Goal: Transaction & Acquisition: Purchase product/service

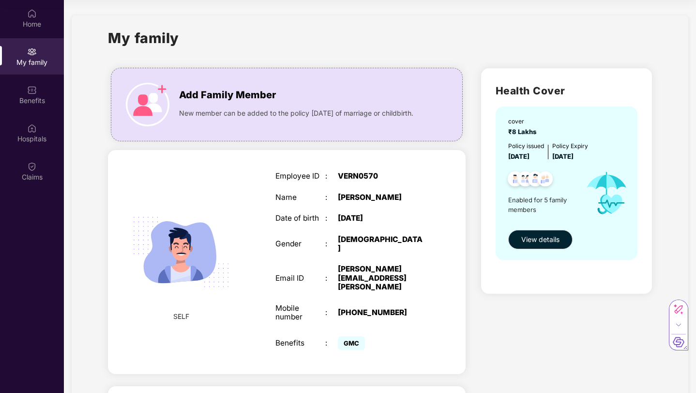
scroll to position [10, 0]
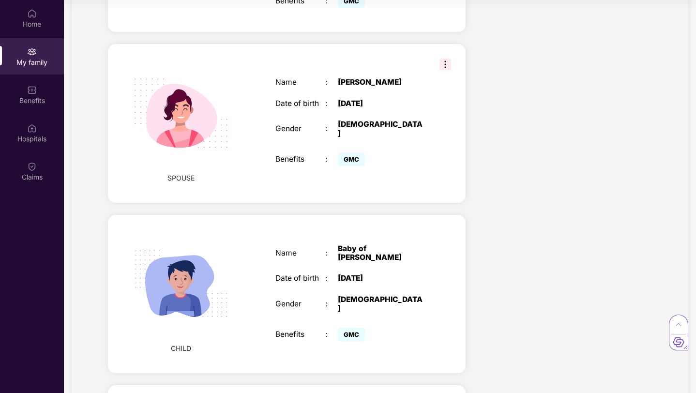
scroll to position [344, 0]
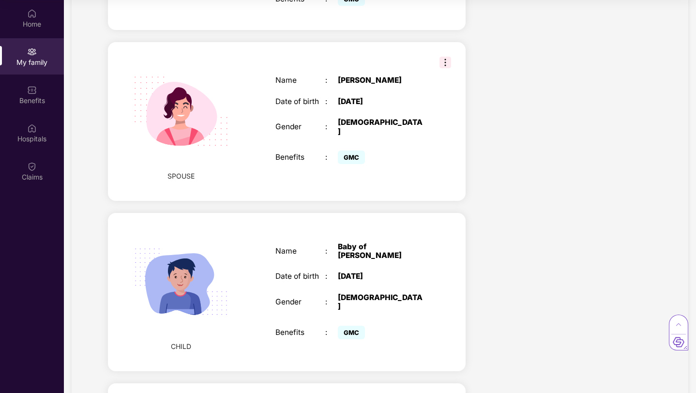
click at [201, 290] on img at bounding box center [181, 282] width 119 height 119
click at [369, 261] on div "Name : Baby of Devang Date of birth : 26 Sept 2025 Gender : MALE Benefits : GMC" at bounding box center [350, 292] width 169 height 124
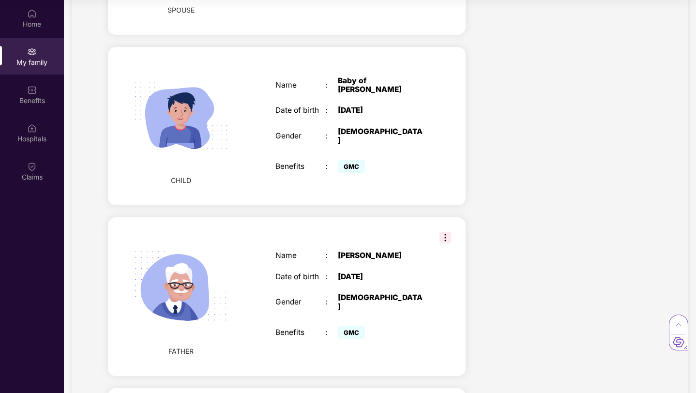
scroll to position [511, 0]
click at [195, 94] on img at bounding box center [181, 115] width 119 height 119
click at [195, 85] on img at bounding box center [181, 115] width 119 height 119
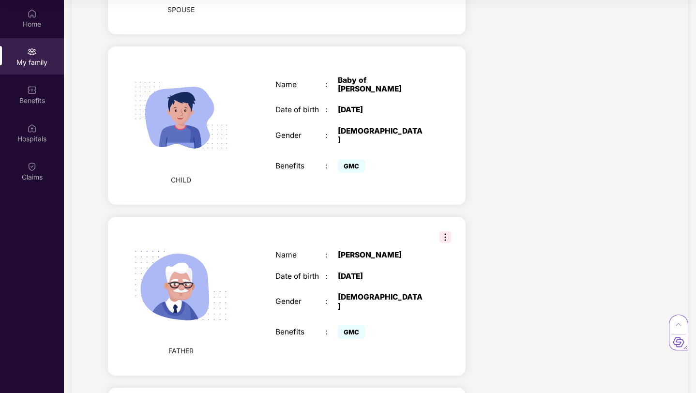
click at [195, 85] on img at bounding box center [181, 115] width 119 height 119
drag, startPoint x: 176, startPoint y: 81, endPoint x: 60, endPoint y: 1, distance: 141.0
click at [26, 24] on div "Home" at bounding box center [32, 24] width 64 height 10
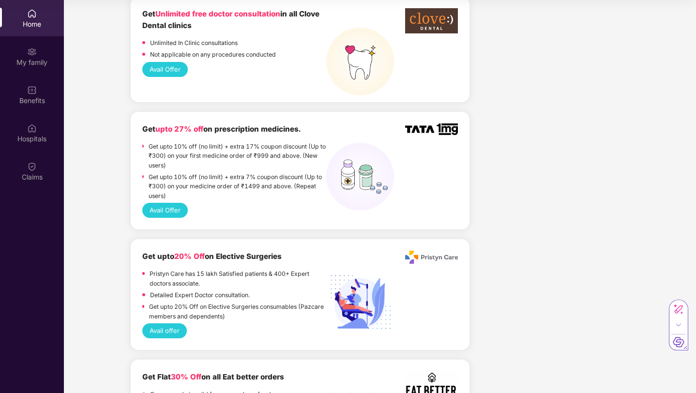
scroll to position [837, 0]
click at [185, 172] on p "Get upto 10% off (no limit) + extra 7% coupon discount (Up to ₹300) on your med…" at bounding box center [238, 186] width 178 height 28
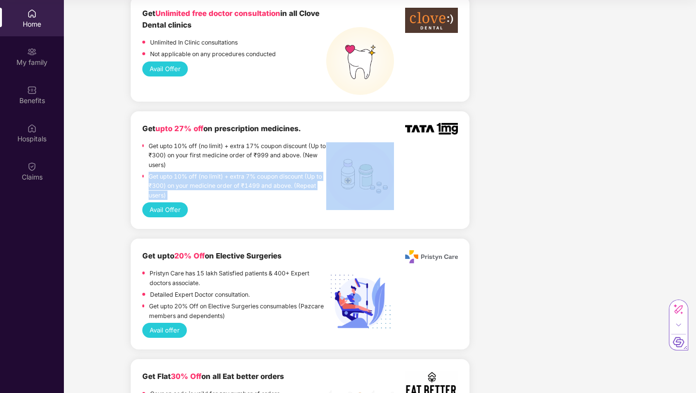
click at [185, 172] on p "Get upto 10% off (no limit) + extra 7% coupon discount (Up to ₹300) on your med…" at bounding box center [238, 186] width 178 height 28
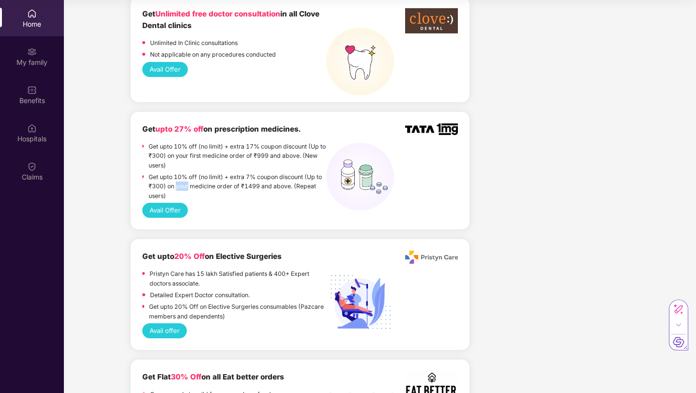
click at [185, 172] on p "Get upto 10% off (no limit) + extra 7% coupon discount (Up to ₹300) on your med…" at bounding box center [238, 186] width 178 height 28
click at [172, 203] on button "Avail Offer" at bounding box center [165, 210] width 46 height 15
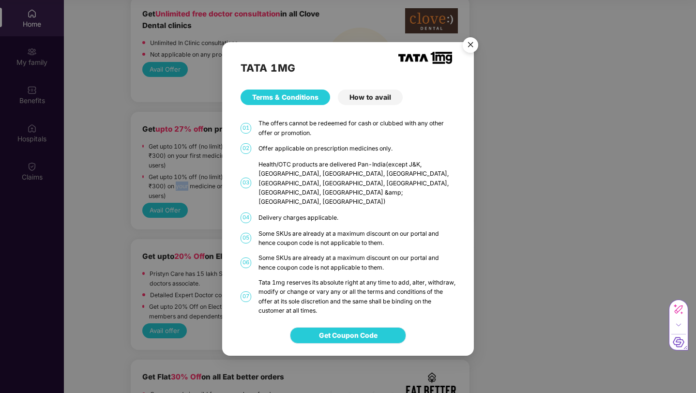
click at [367, 330] on span "Get Coupon Code" at bounding box center [348, 335] width 59 height 11
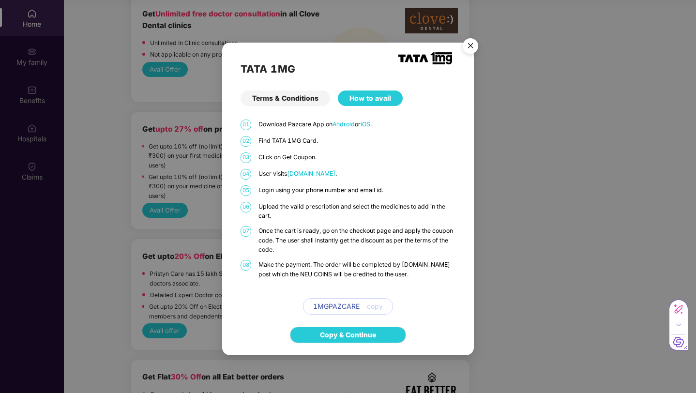
click at [359, 308] on span "1MGPAZCARE" at bounding box center [336, 306] width 46 height 11
click at [476, 46] on img "Close" at bounding box center [470, 47] width 27 height 27
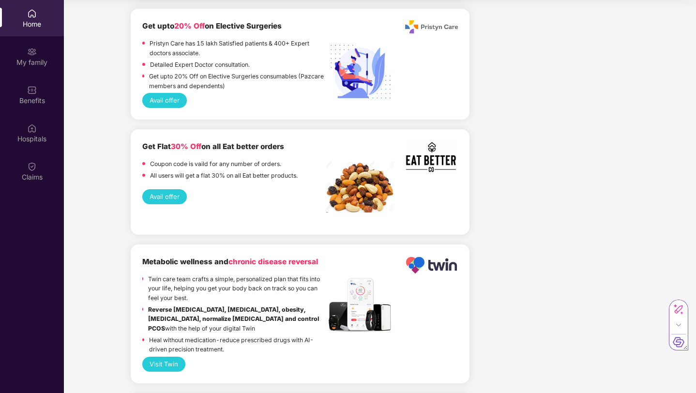
scroll to position [1233, 0]
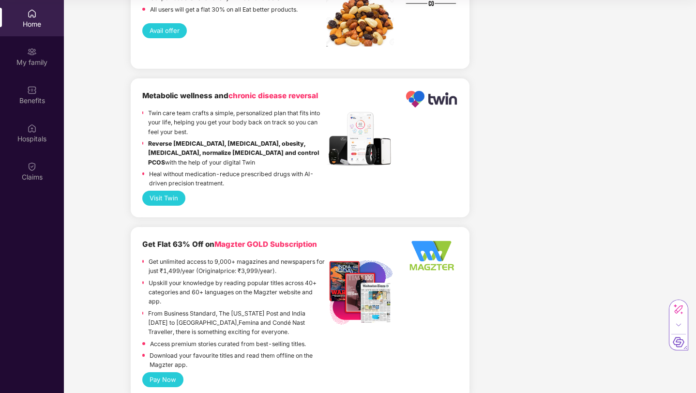
click at [171, 372] on button "Pay Now" at bounding box center [162, 379] width 41 height 15
click at [255, 257] on p "Get unlimited access to 9,000+ magazines and newspapers for just ₹1,499/year (O…" at bounding box center [238, 266] width 178 height 19
click at [257, 239] on div "Get Flat 63% Off on Magzter GOLD Subscription Get unlimited access to 9,000+ ma…" at bounding box center [234, 306] width 184 height 134
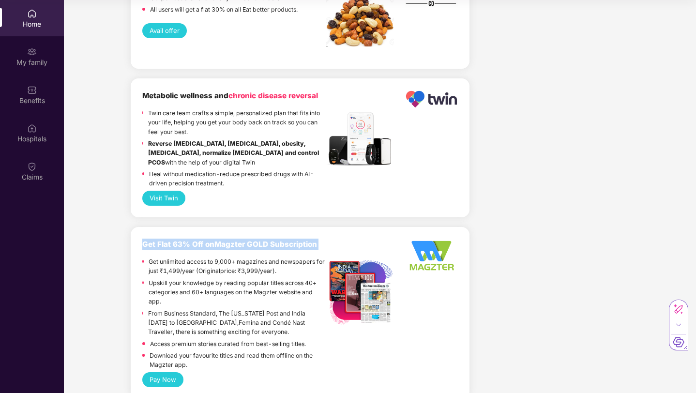
click at [257, 239] on div "Get Flat 63% Off on Magzter GOLD Subscription Get unlimited access to 9,000+ ma…" at bounding box center [234, 306] width 184 height 134
click at [267, 239] on div "Get Flat 63% Off on Magzter GOLD Subscription Get unlimited access to 9,000+ ma…" at bounding box center [234, 306] width 184 height 134
click at [429, 245] on img at bounding box center [431, 256] width 53 height 34
